Goal: Check status

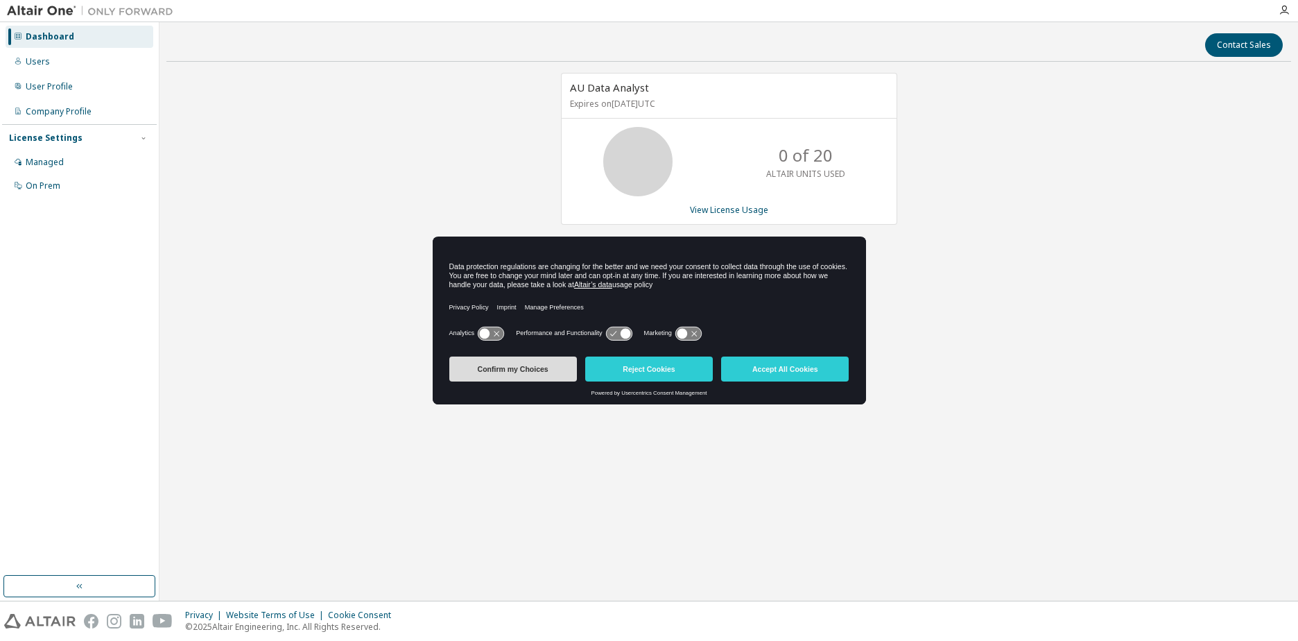
click at [517, 372] on button "Confirm my Choices" at bounding box center [513, 368] width 128 height 25
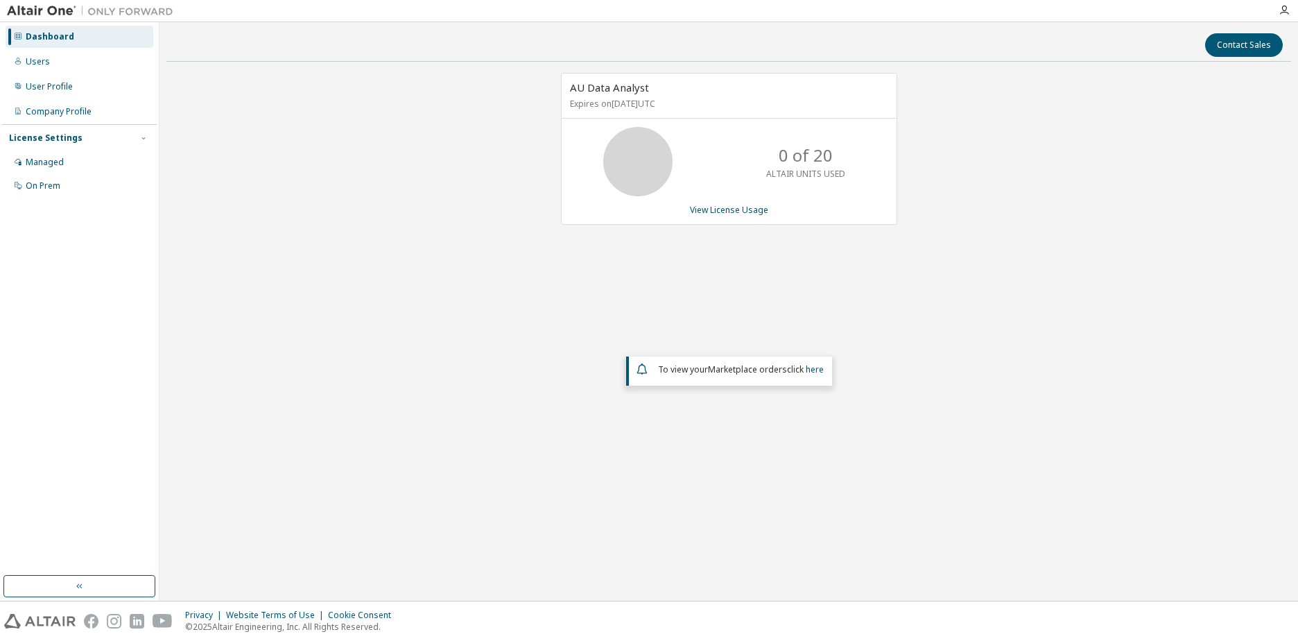
click at [733, 216] on div "AU Data Analyst Expires on November 6, 2025 UTC 0 of 20 ALTAIR UNITS USED View …" at bounding box center [729, 149] width 336 height 152
click at [731, 210] on link "View License Usage" at bounding box center [729, 210] width 78 height 12
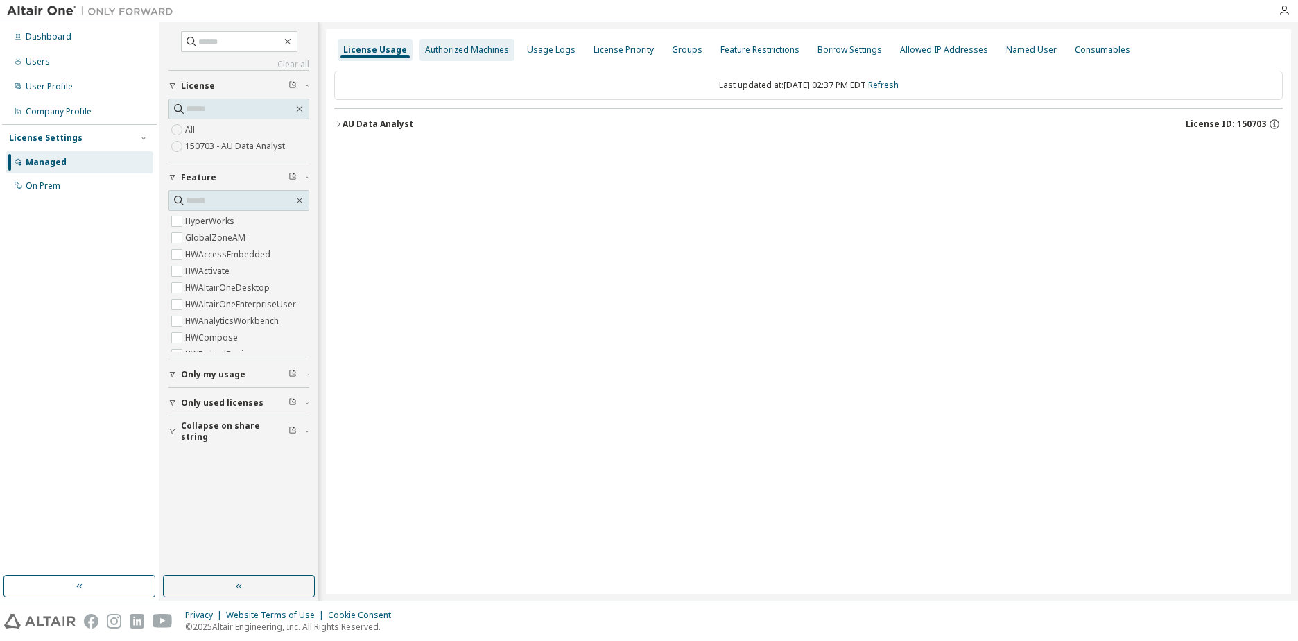
click at [456, 51] on div "Authorized Machines" at bounding box center [467, 49] width 84 height 11
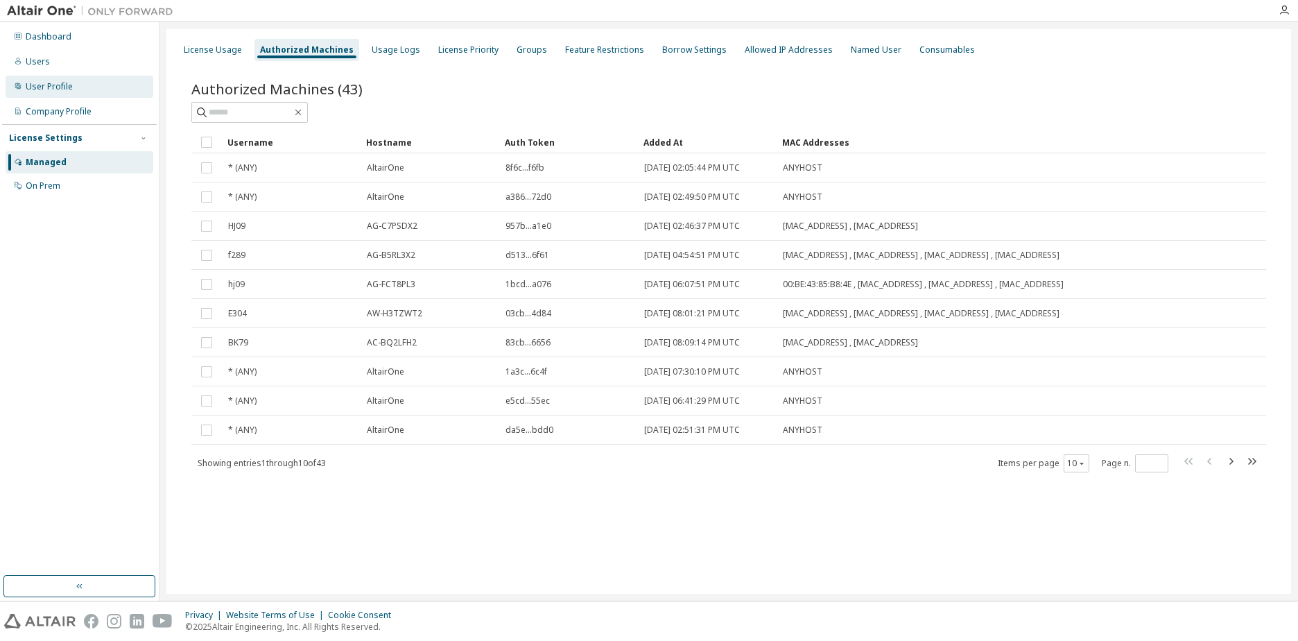
click at [55, 92] on div "User Profile" at bounding box center [80, 87] width 148 height 22
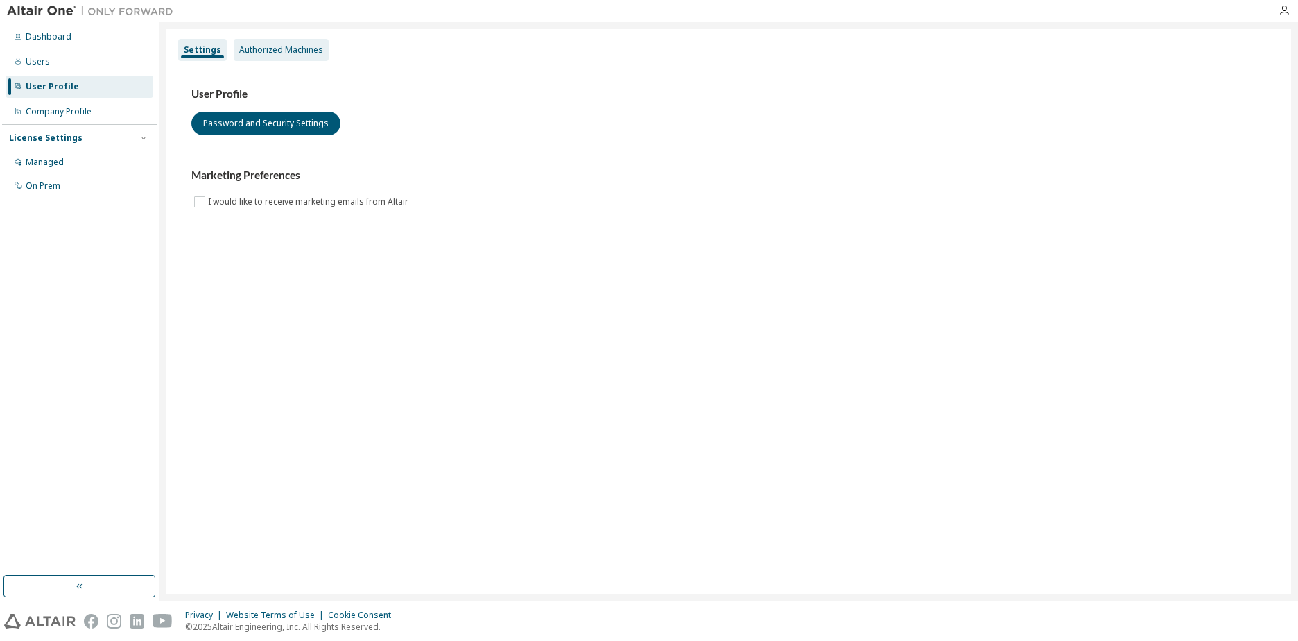
click at [281, 44] on div "Authorized Machines" at bounding box center [281, 49] width 84 height 11
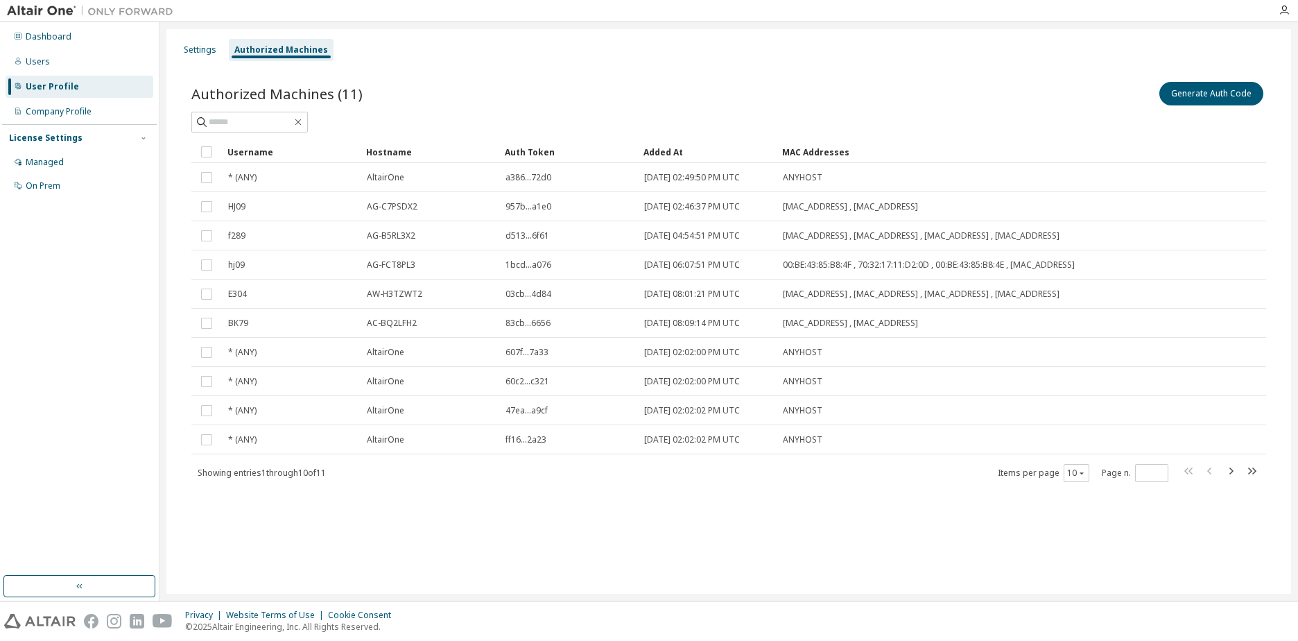
click at [501, 542] on div "Settings Authorized Machines Authorized Machines (11) Generate Auth Code Clear …" at bounding box center [728, 311] width 1125 height 564
